Goal: Find specific page/section: Find specific page/section

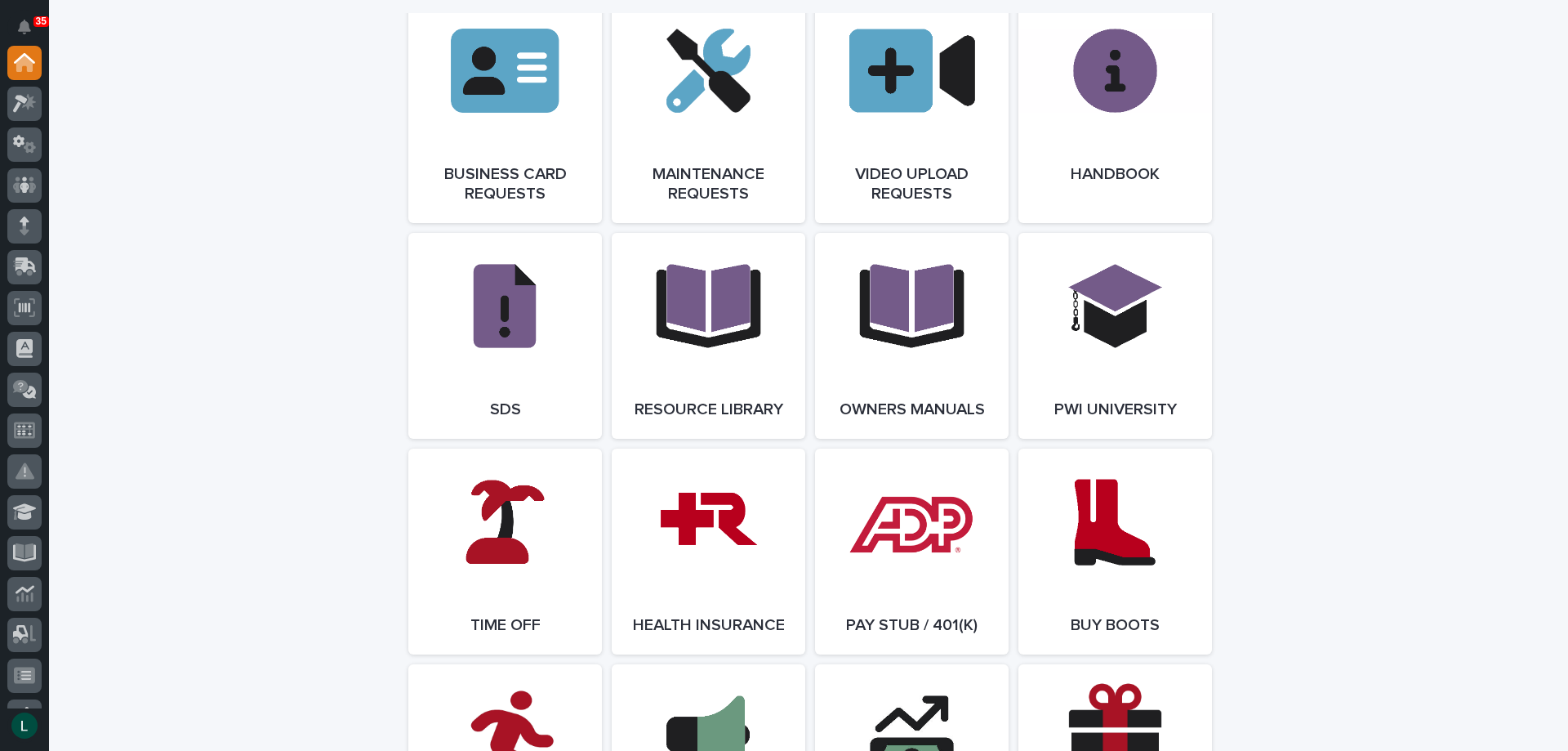
scroll to position [2696, 0]
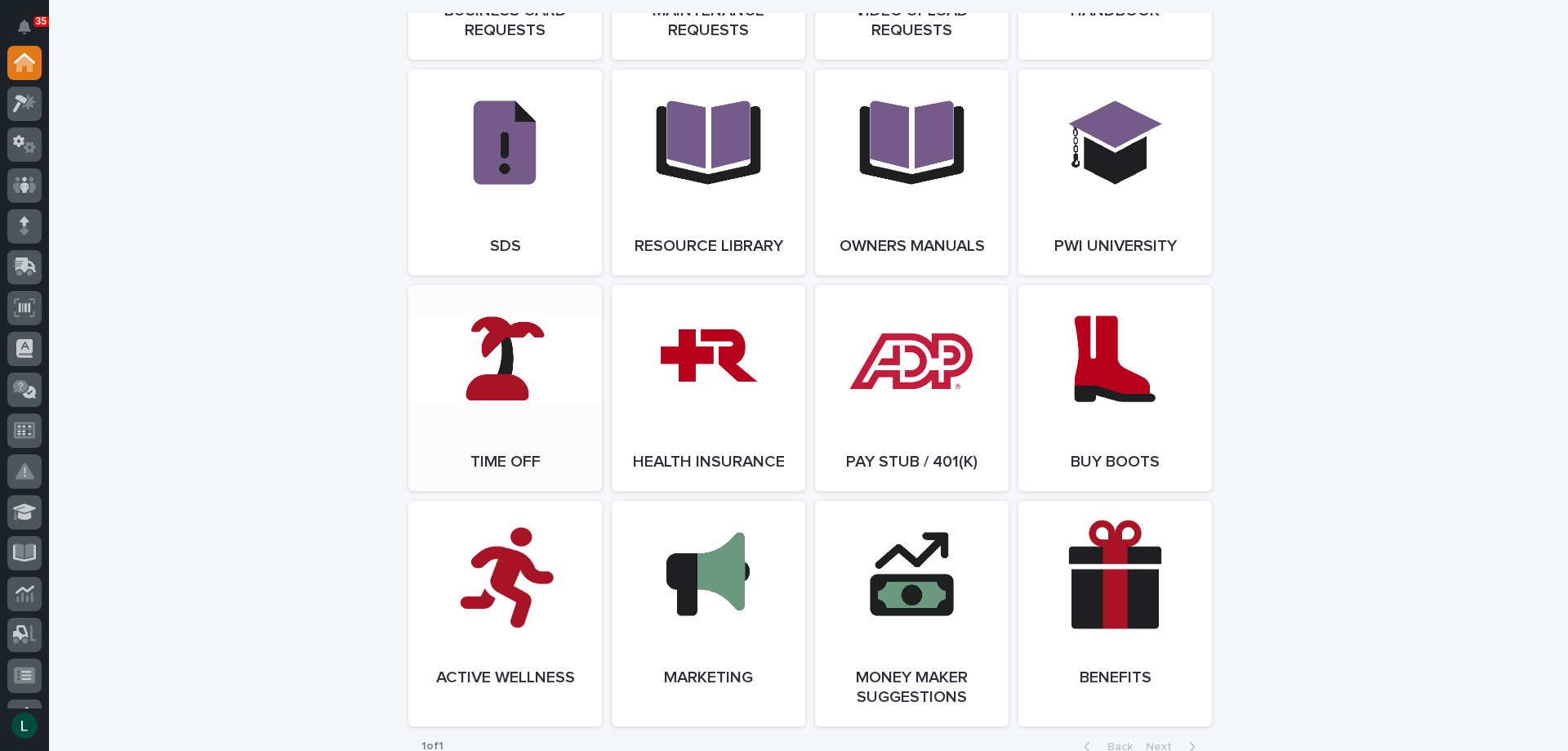
click at [512, 399] on link "Open Link" at bounding box center [505, 388] width 193 height 206
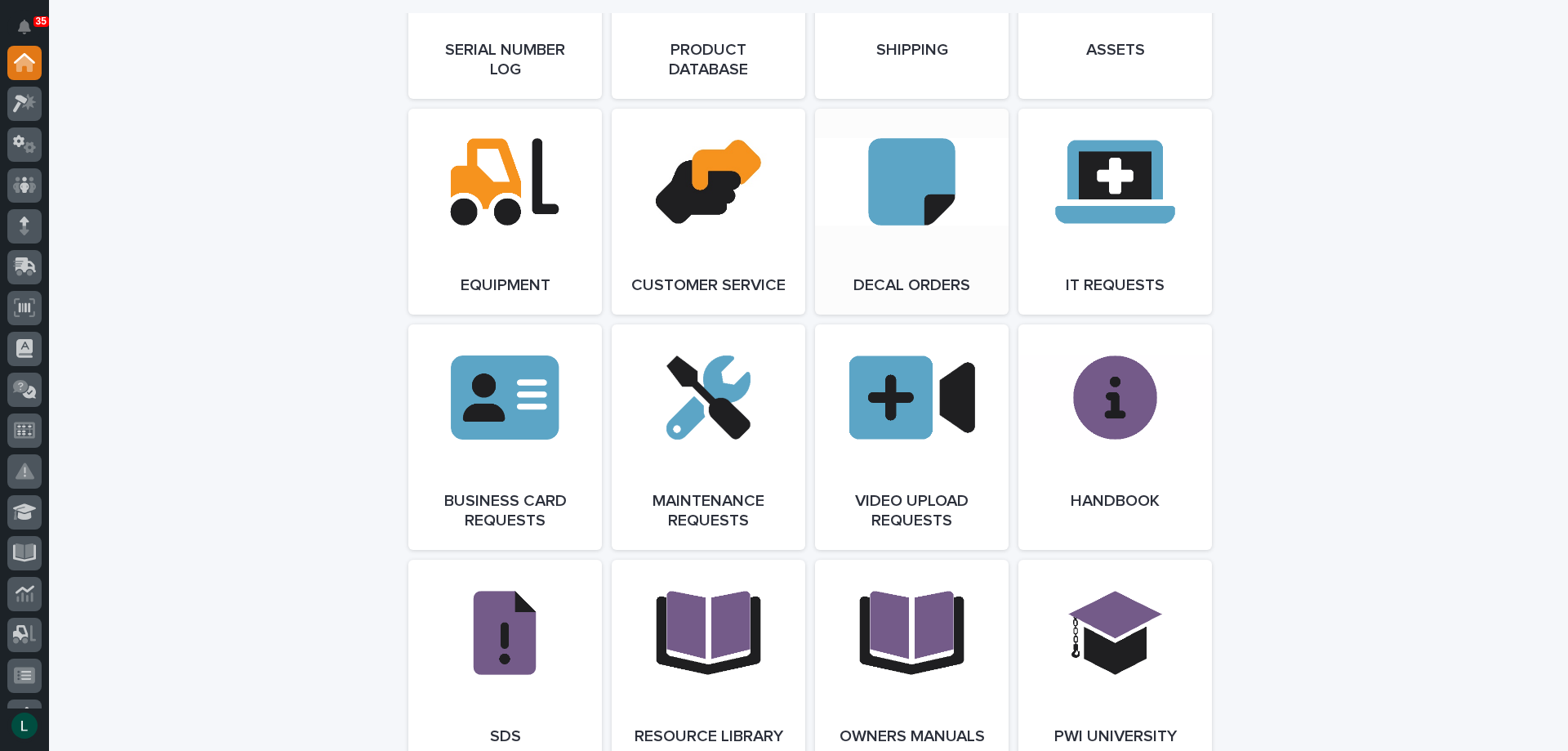
scroll to position [2696, 0]
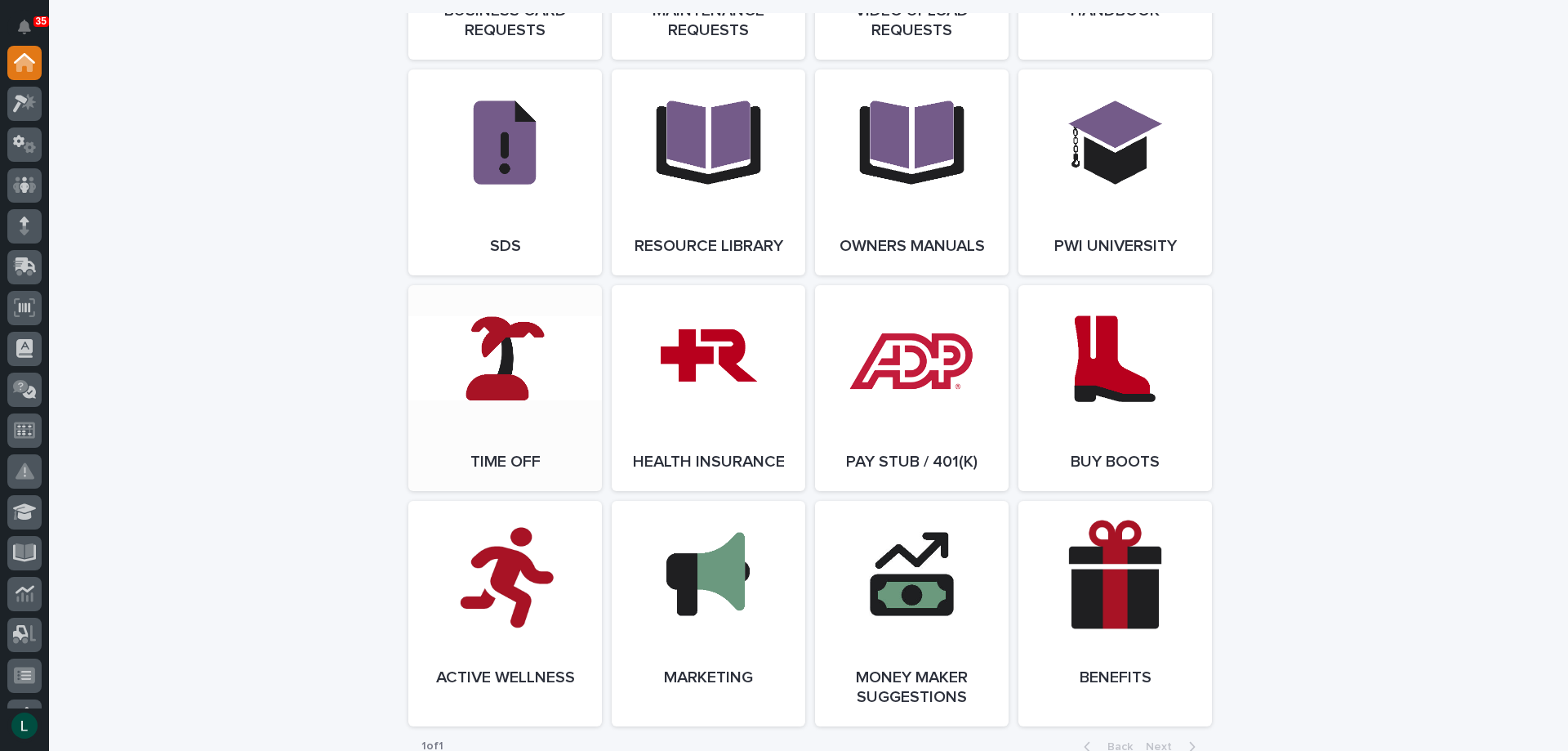
click at [501, 364] on link "Open Link" at bounding box center [505, 388] width 193 height 206
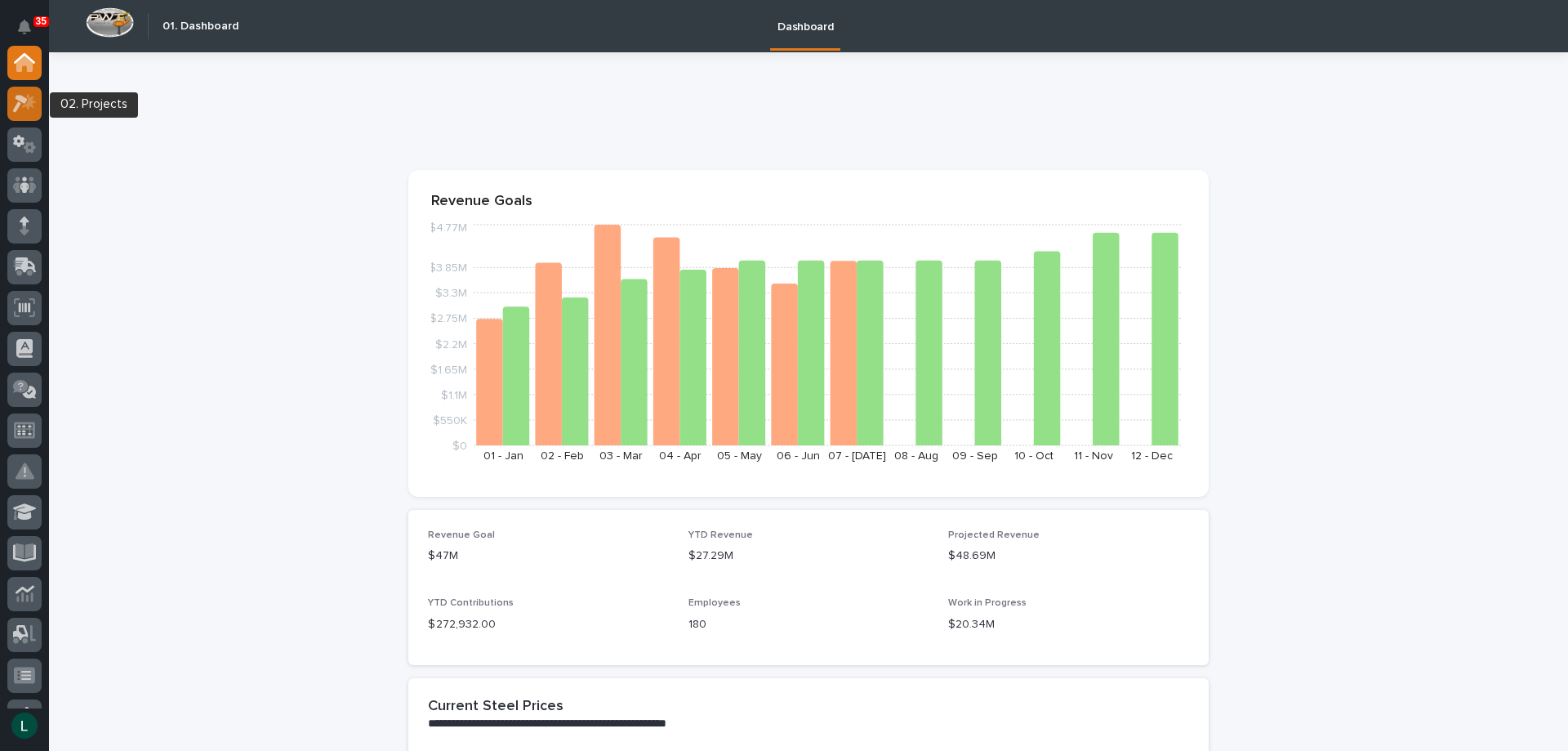
click at [19, 97] on icon at bounding box center [21, 104] width 15 height 18
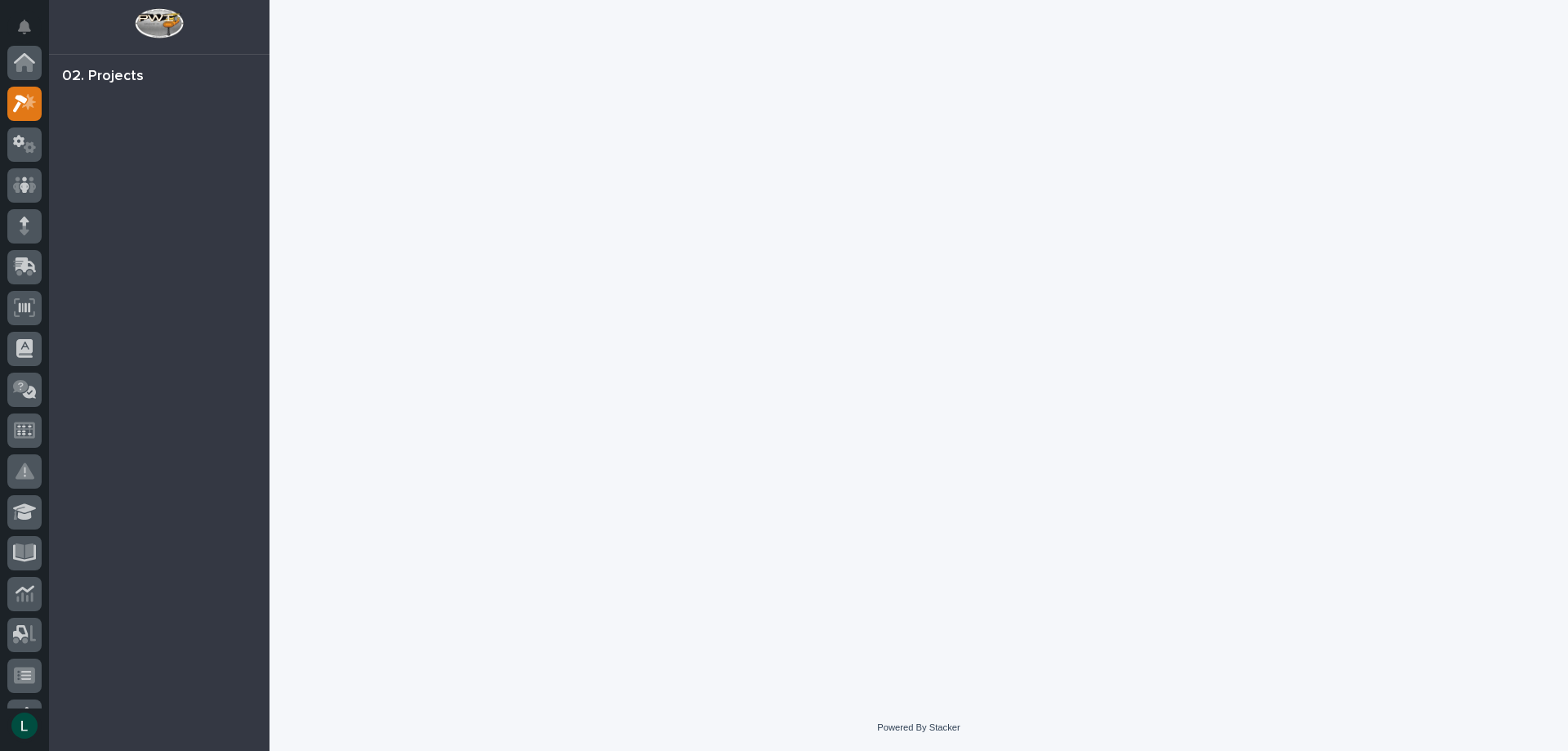
scroll to position [41, 0]
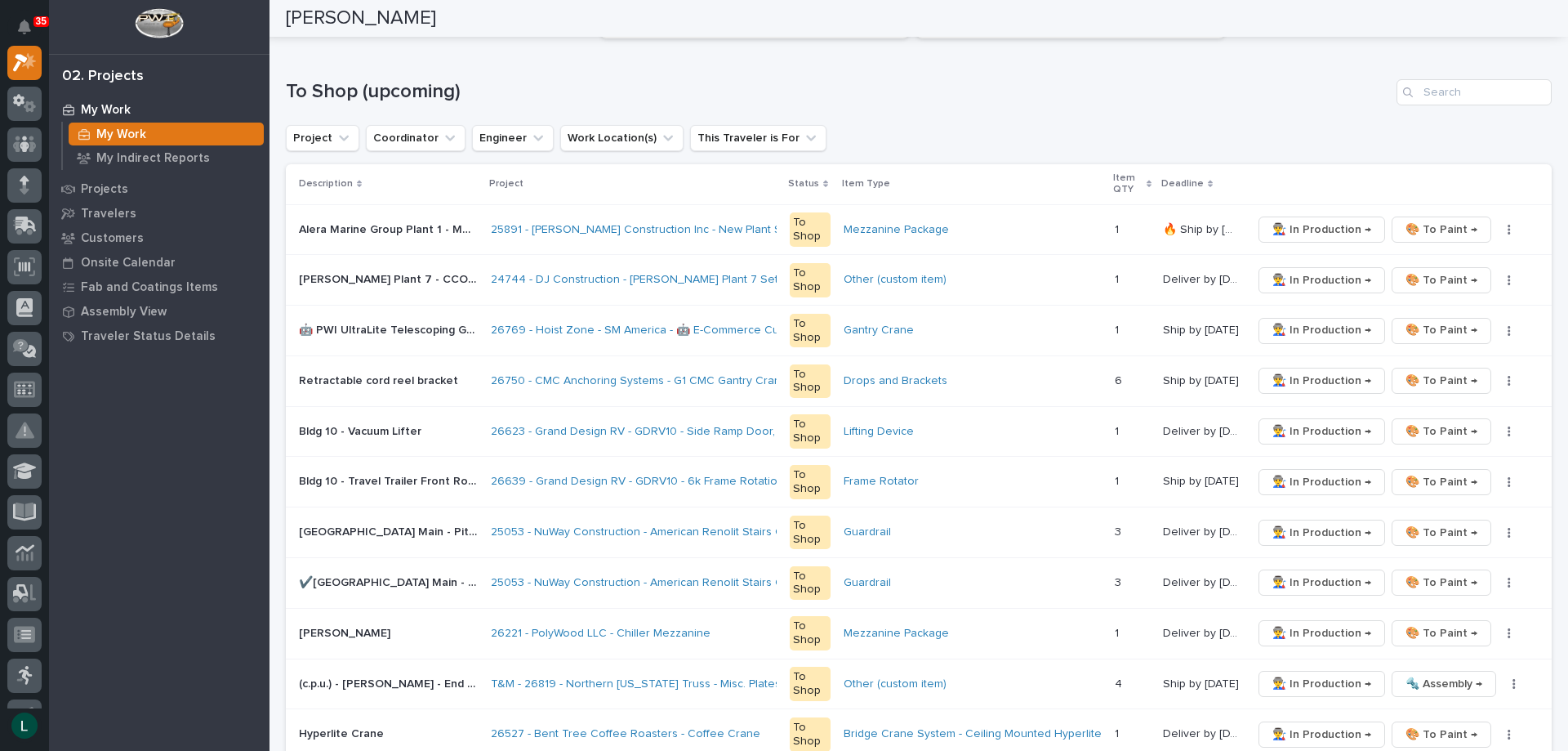
scroll to position [245, 0]
